Goal: Communication & Community: Answer question/provide support

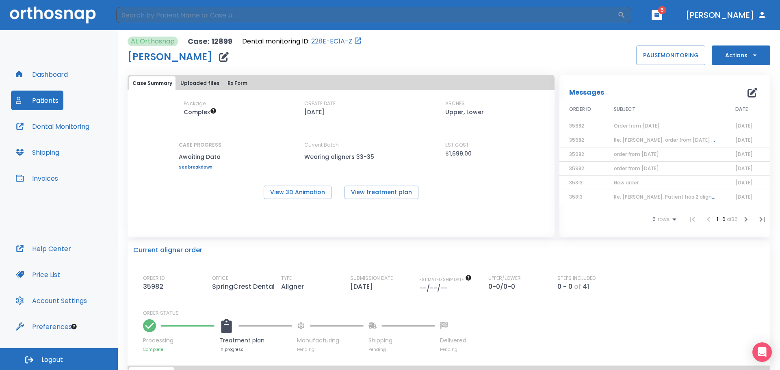
click at [643, 127] on span "Order from [DATE]" at bounding box center [637, 125] width 46 height 7
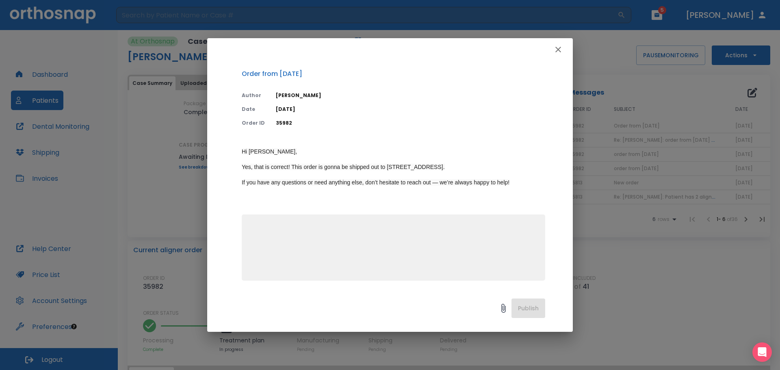
click at [558, 48] on icon "button" at bounding box center [558, 50] width 10 height 10
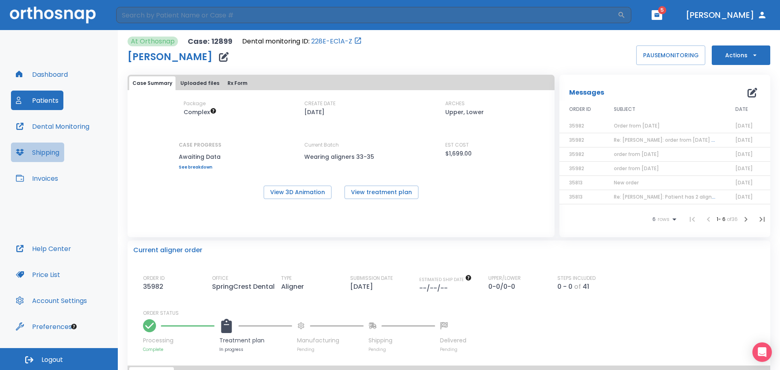
click at [54, 151] on button "Shipping" at bounding box center [37, 153] width 53 height 20
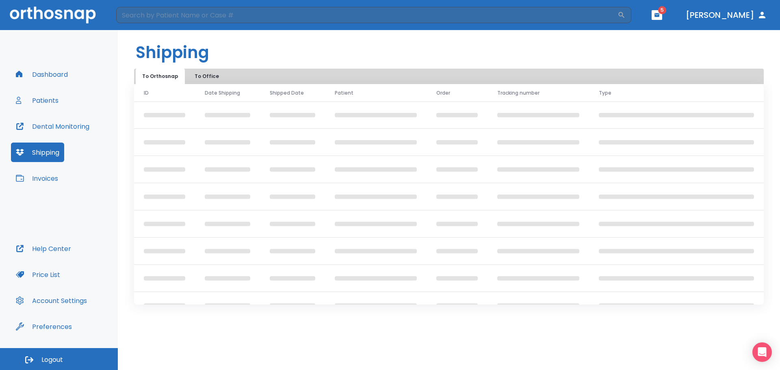
click at [209, 78] on button "To Office" at bounding box center [206, 76] width 41 height 15
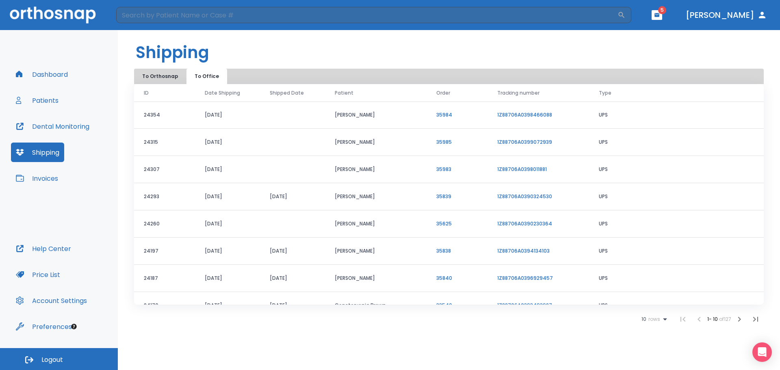
click at [41, 100] on button "Patients" at bounding box center [37, 101] width 52 height 20
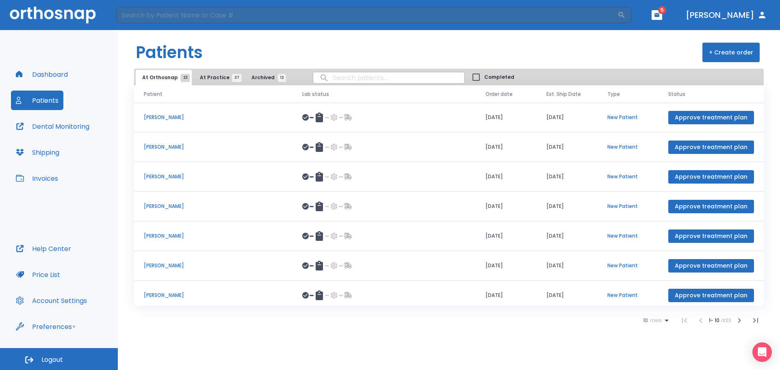
click at [373, 78] on input "search" at bounding box center [388, 78] width 151 height 16
type input "ndu"
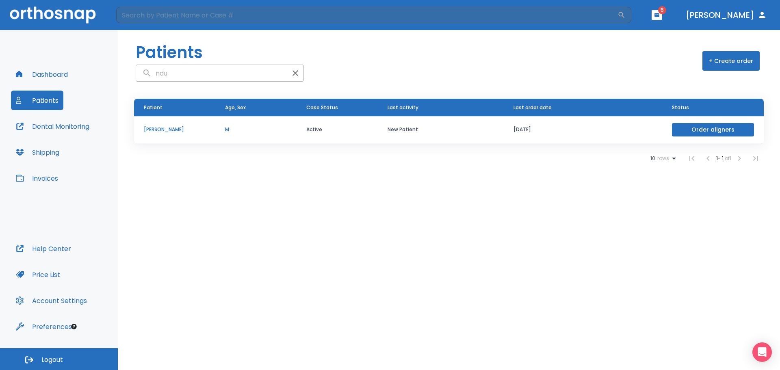
click at [328, 126] on td "Active" at bounding box center [337, 129] width 81 height 27
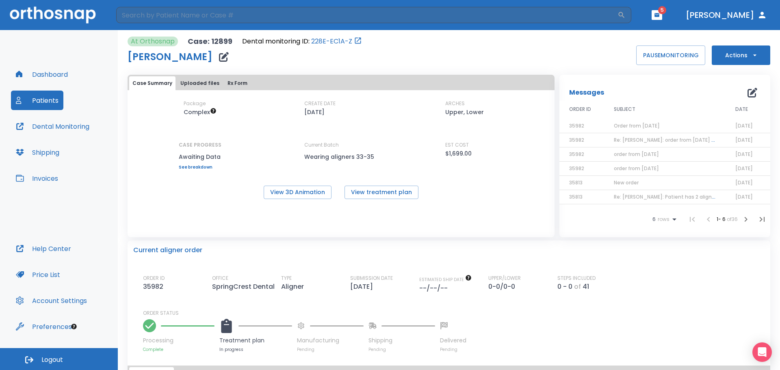
click at [636, 122] on span "Order from [DATE]" at bounding box center [637, 125] width 46 height 7
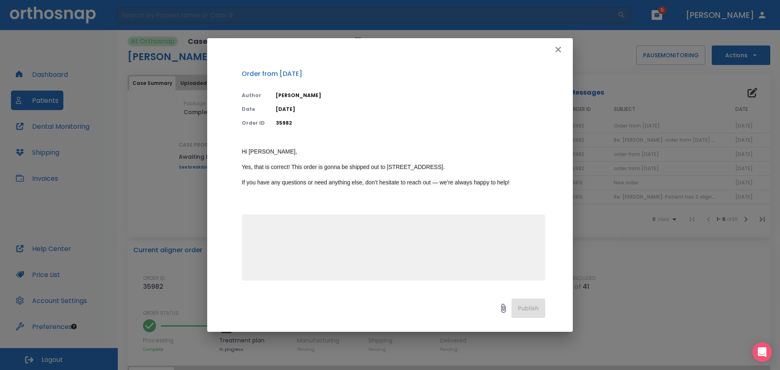
click at [559, 48] on icon "button" at bounding box center [558, 50] width 10 height 10
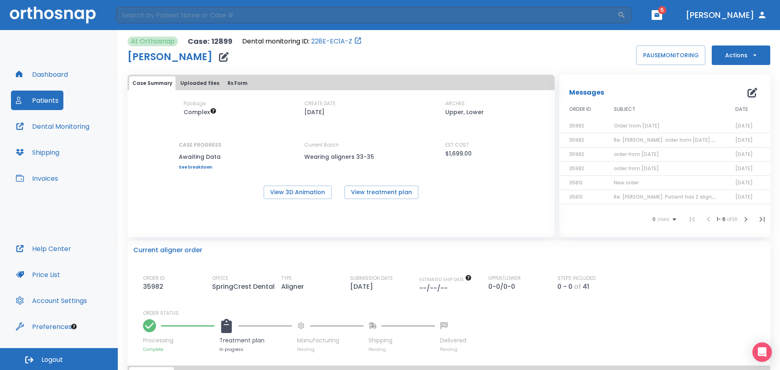
click at [640, 144] on td "Re: [PERSON_NAME]: order from [DATE] | [12899:35982]" at bounding box center [664, 140] width 121 height 14
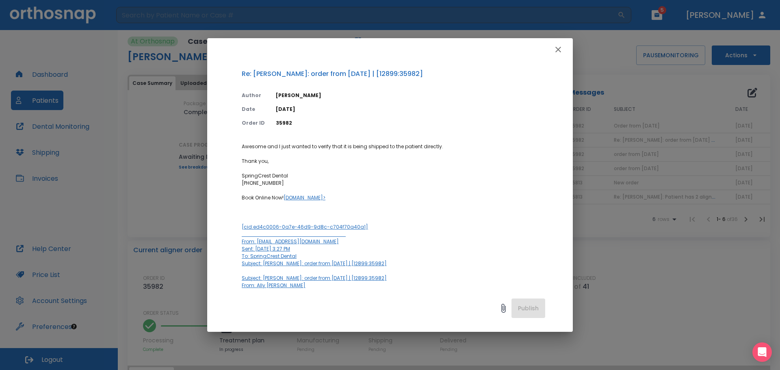
click at [558, 47] on icon "button" at bounding box center [558, 50] width 10 height 10
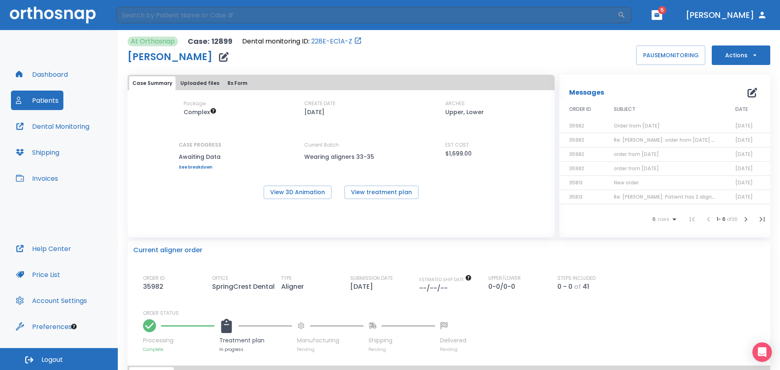
click at [637, 157] on span "order from [DATE]" at bounding box center [636, 154] width 45 height 7
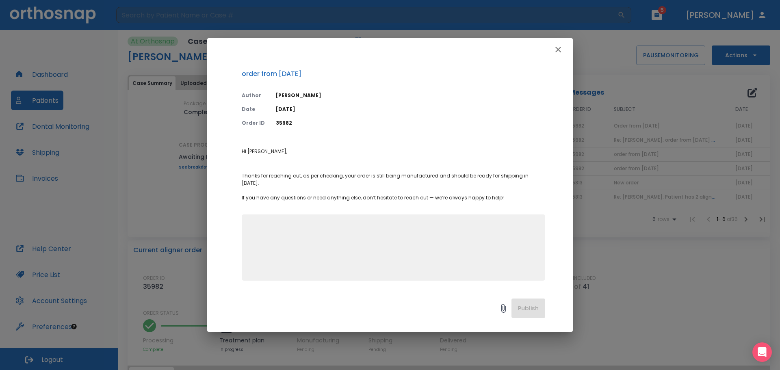
click at [555, 49] on icon "button" at bounding box center [558, 50] width 10 height 10
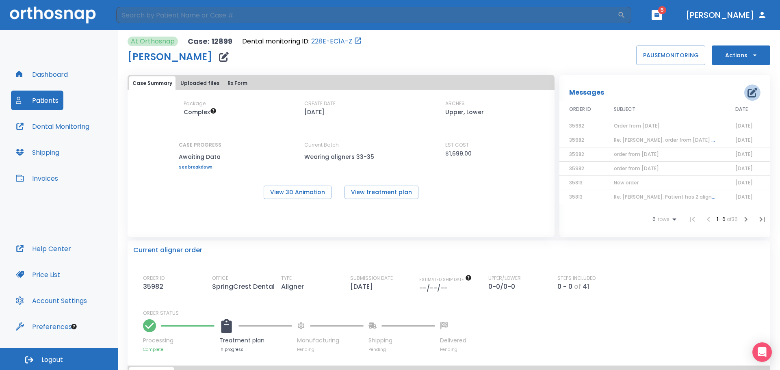
click at [748, 93] on icon "button" at bounding box center [753, 93] width 10 height 10
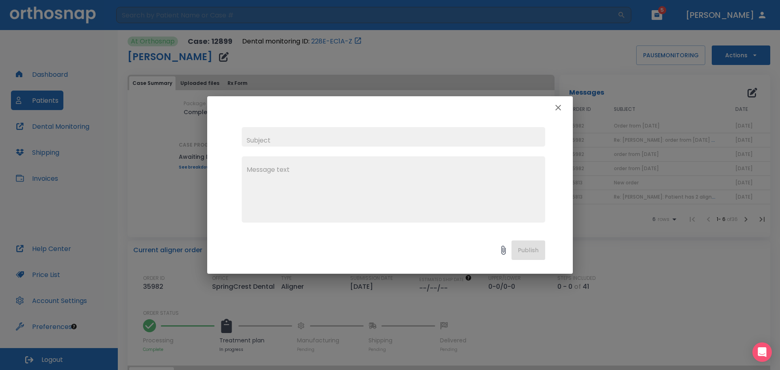
click at [279, 141] on input "text" at bounding box center [394, 137] width 304 height 20
click at [246, 137] on input "order from [DATE]" at bounding box center [394, 137] width 304 height 20
type input "updates? order from [DATE]"
click at [307, 182] on textarea at bounding box center [394, 193] width 294 height 56
click at [420, 161] on div "The patient is anxious to receive his aligners. x" at bounding box center [394, 189] width 304 height 66
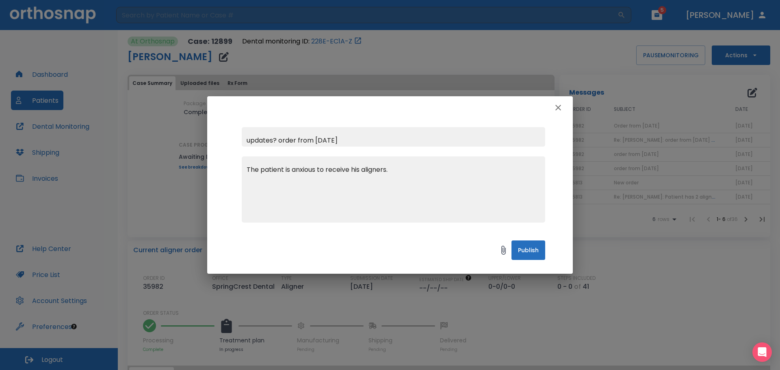
click at [423, 174] on textarea "The patient is anxious to receive his aligners." at bounding box center [394, 193] width 294 height 56
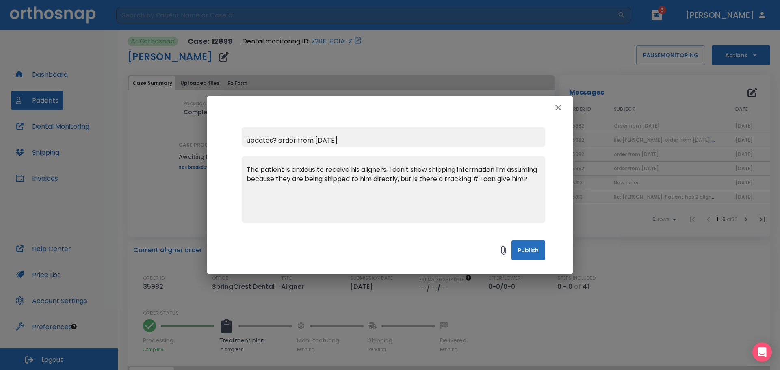
type textarea "The patient is anxious to receive his aligners. I don't show shipping informati…"
click at [535, 253] on button "Publish" at bounding box center [529, 251] width 34 height 20
